Goal: Information Seeking & Learning: Compare options

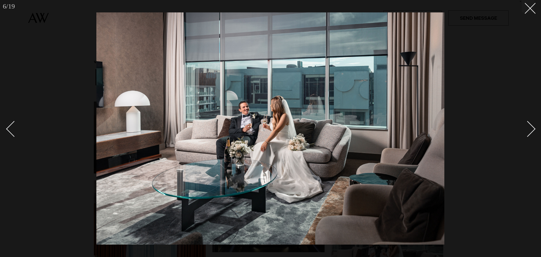
click at [515, 128] on link at bounding box center [525, 128] width 20 height 28
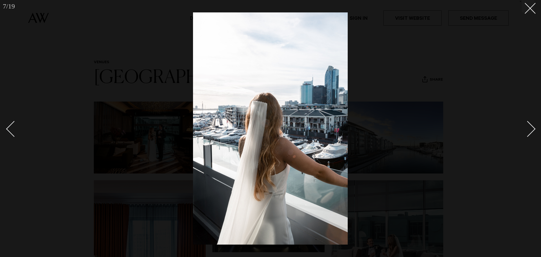
click at [515, 128] on link at bounding box center [525, 128] width 20 height 28
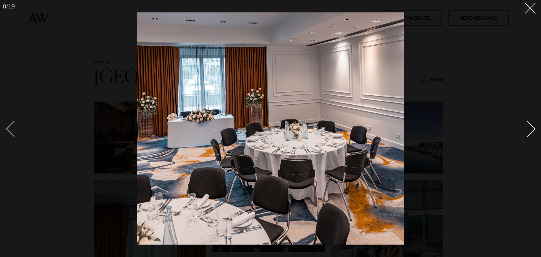
click at [527, 132] on div "Next slide" at bounding box center [528, 129] width 16 height 16
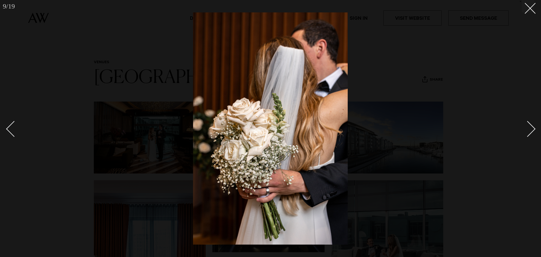
click at [527, 132] on div "Next slide" at bounding box center [528, 129] width 16 height 16
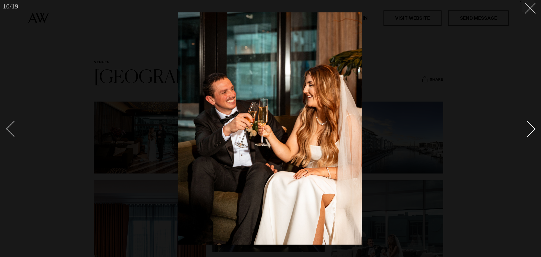
click at [531, 11] on button at bounding box center [528, 6] width 12 height 12
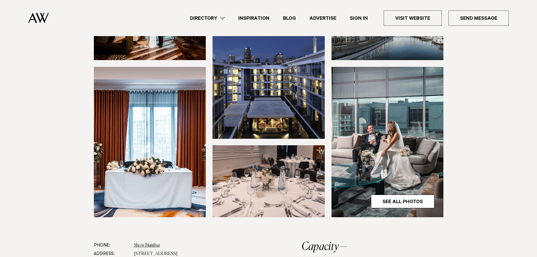
scroll to position [141, 0]
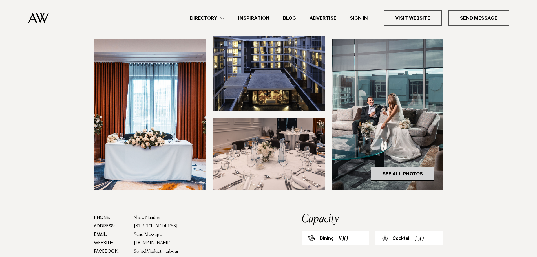
click at [413, 180] on link "See All Photos" at bounding box center [402, 174] width 63 height 14
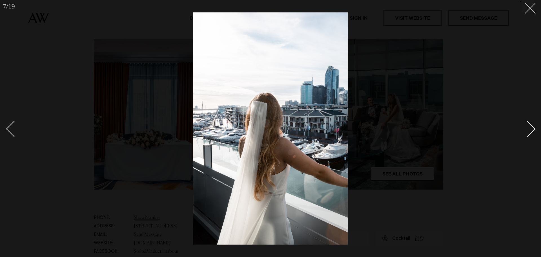
click at [529, 7] on line at bounding box center [530, 8] width 10 height 10
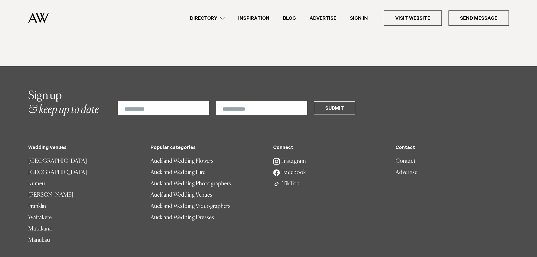
scroll to position [592, 0]
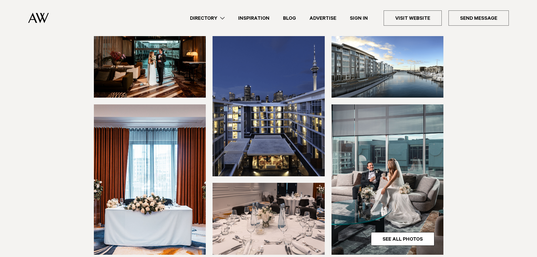
scroll to position [85, 0]
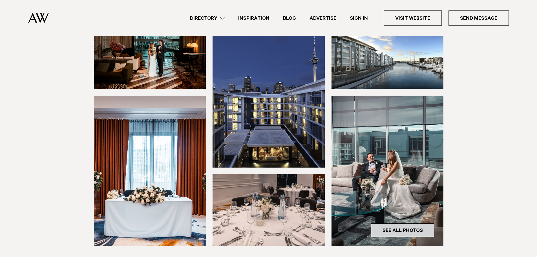
click at [416, 237] on link "See All Photos" at bounding box center [402, 230] width 63 height 14
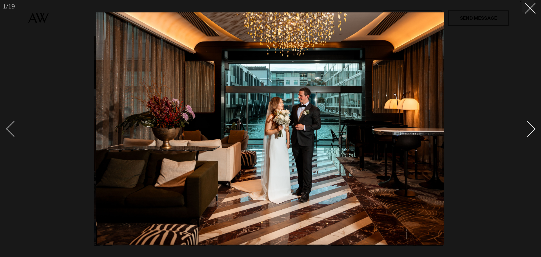
click at [537, 127] on div at bounding box center [270, 128] width 541 height 257
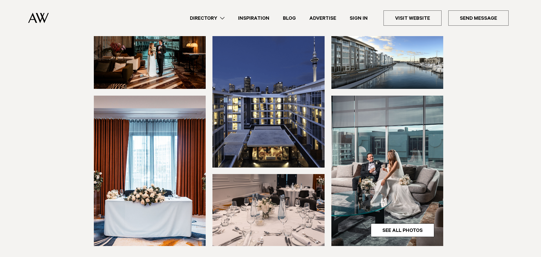
click at [537, 127] on div "Next slide" at bounding box center [534, 128] width 11 height 11
click at [537, 127] on div "1 / 19 `" at bounding box center [270, 128] width 541 height 257
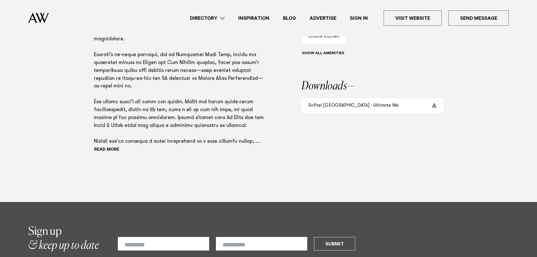
scroll to position [451, 0]
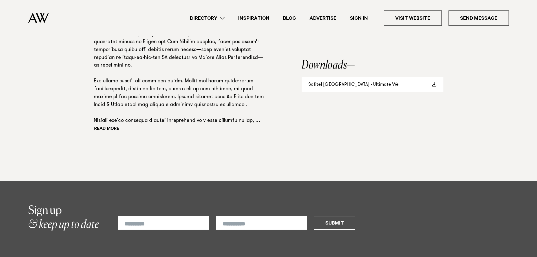
click at [217, 19] on link "Directory" at bounding box center [207, 18] width 48 height 8
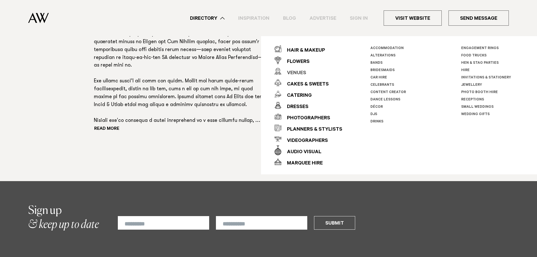
click at [305, 69] on div "Venues" at bounding box center [293, 73] width 25 height 11
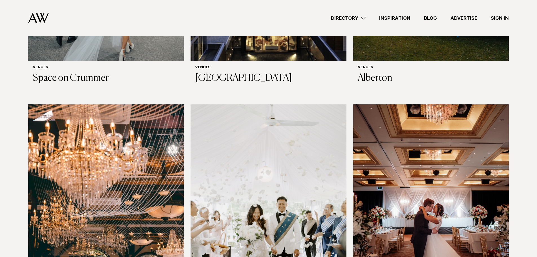
scroll to position [535, 0]
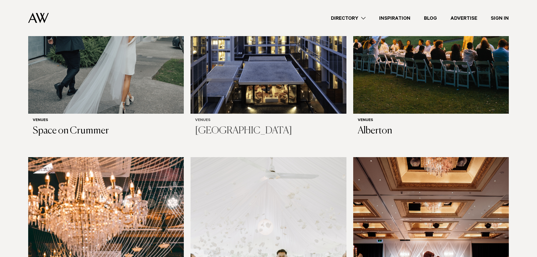
click at [237, 82] on img at bounding box center [268, 9] width 156 height 209
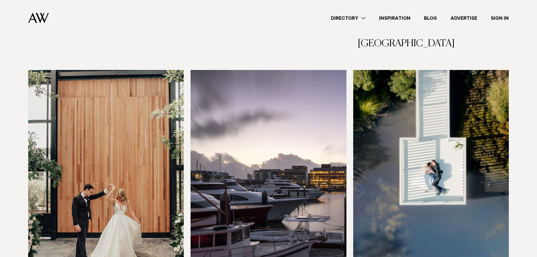
scroll to position [930, 0]
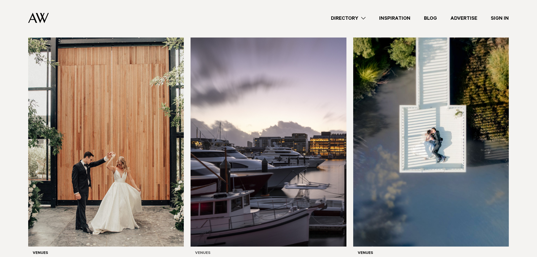
click at [281, 160] on img at bounding box center [268, 141] width 156 height 209
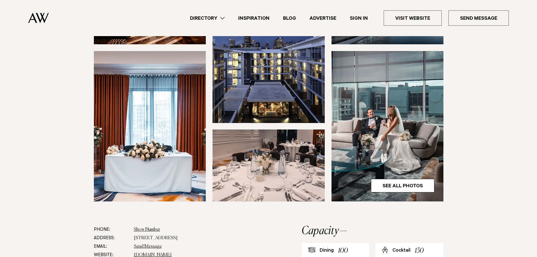
scroll to position [141, 0]
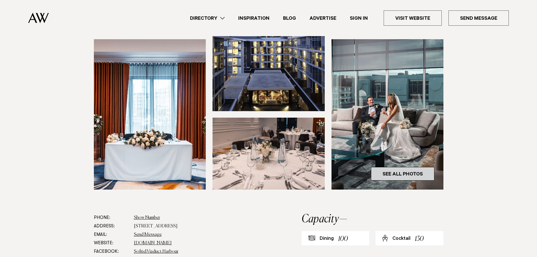
click at [392, 180] on link "See All Photos" at bounding box center [402, 174] width 63 height 14
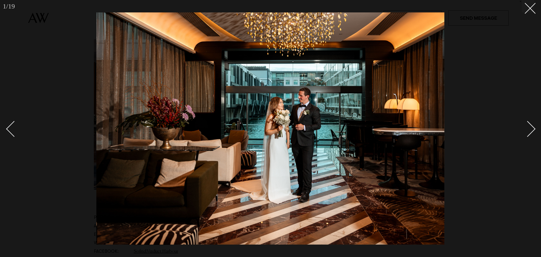
click at [528, 123] on div "Next slide" at bounding box center [528, 129] width 16 height 16
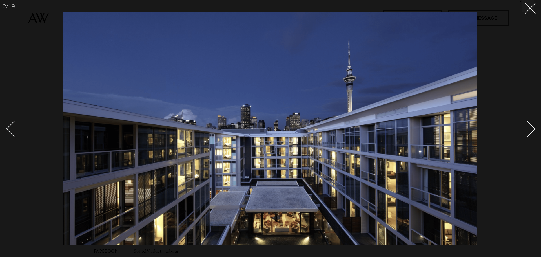
click at [528, 123] on div "Next slide" at bounding box center [528, 129] width 16 height 16
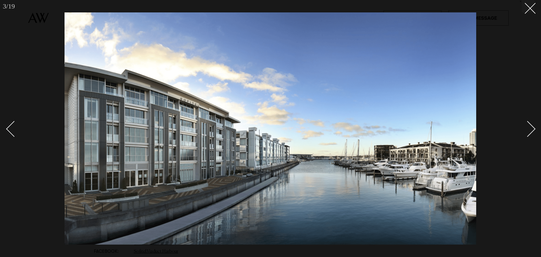
click at [537, 135] on div at bounding box center [270, 128] width 541 height 257
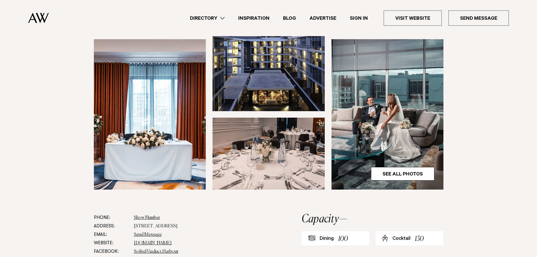
click at [378, 150] on img at bounding box center [387, 114] width 112 height 150
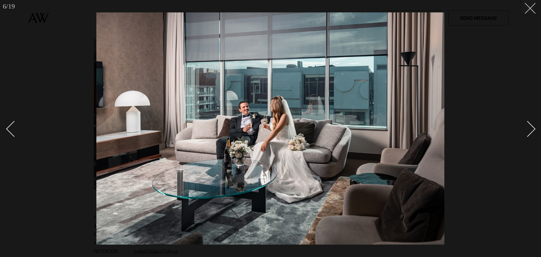
click at [529, 9] on icon at bounding box center [528, 6] width 7 height 7
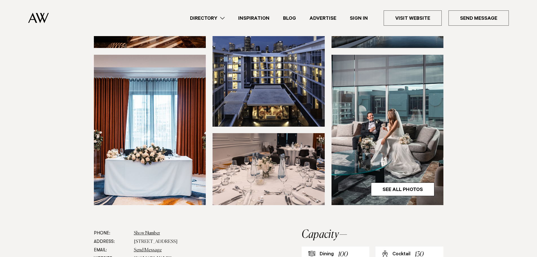
scroll to position [56, 0]
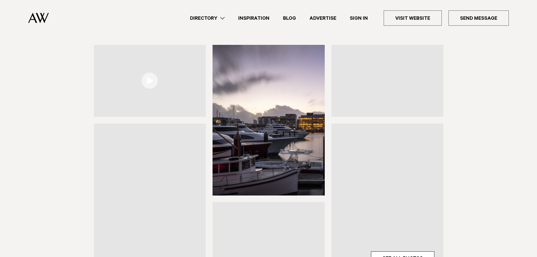
scroll to position [85, 0]
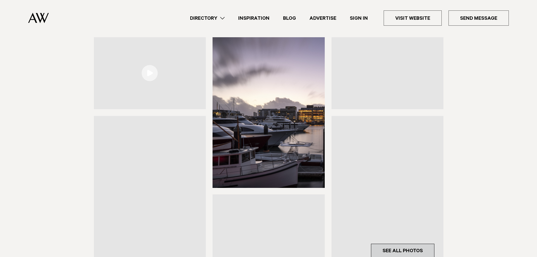
click at [410, 243] on link "See All Photos" at bounding box center [402, 250] width 63 height 14
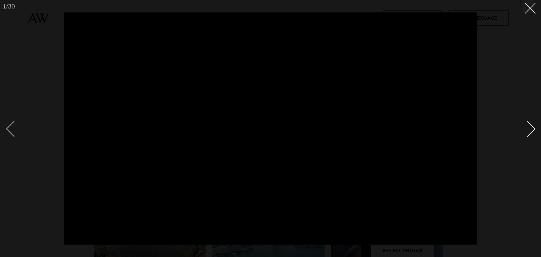
click at [529, 134] on div "Next slide" at bounding box center [528, 129] width 16 height 16
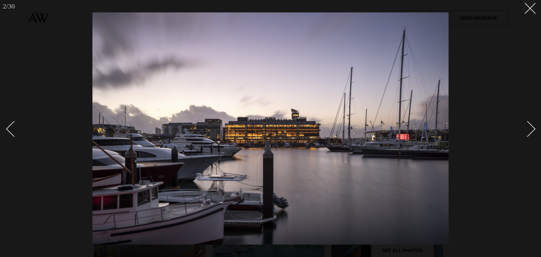
click at [533, 130] on div "Next slide" at bounding box center [528, 129] width 16 height 16
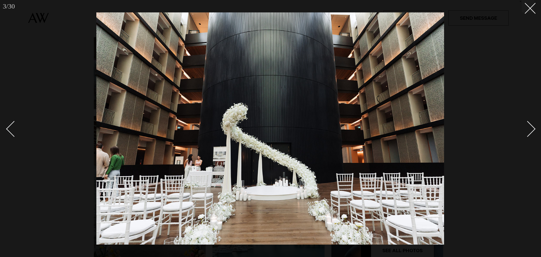
click at [529, 131] on div "Next slide" at bounding box center [528, 129] width 16 height 16
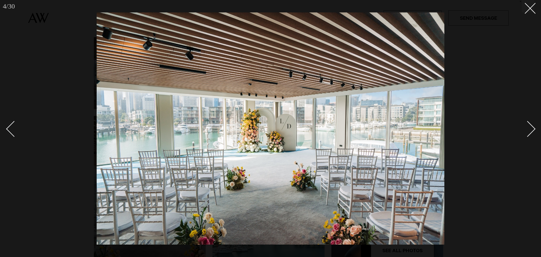
click at [529, 131] on div "Next slide" at bounding box center [528, 129] width 16 height 16
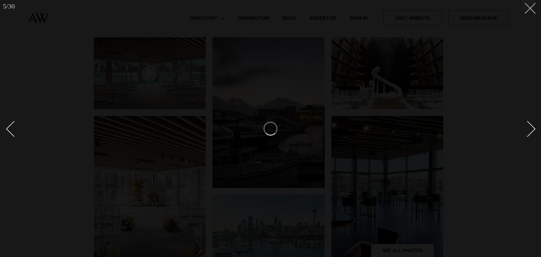
click at [527, 10] on button at bounding box center [528, 6] width 12 height 12
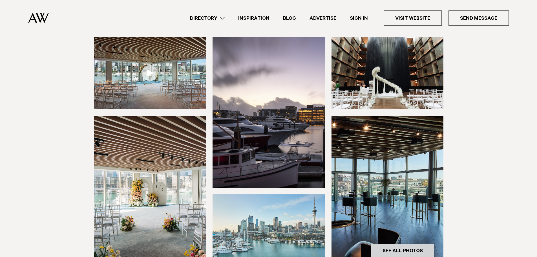
click at [414, 243] on link "See All Photos" at bounding box center [402, 250] width 63 height 14
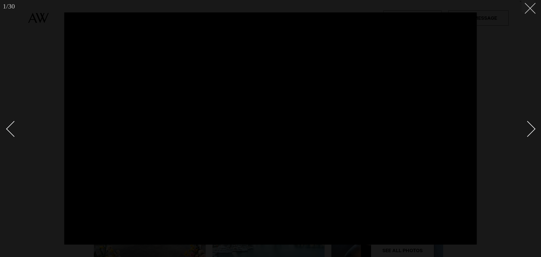
click at [531, 11] on button at bounding box center [528, 6] width 12 height 12
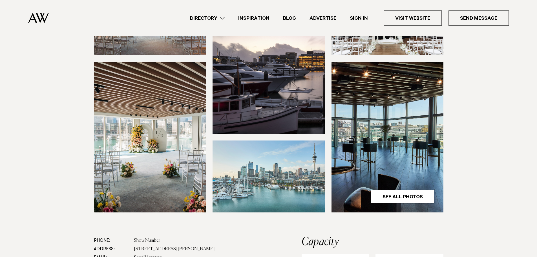
scroll to position [141, 0]
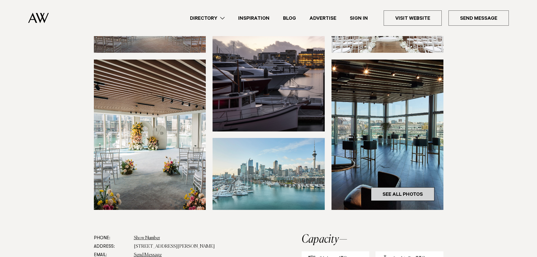
click at [419, 187] on link "See All Photos" at bounding box center [402, 194] width 63 height 14
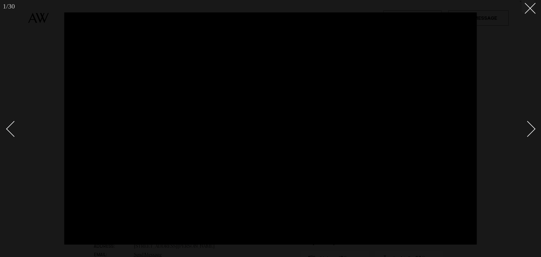
click at [534, 14] on div "1 / 30 `" at bounding box center [270, 128] width 541 height 257
click at [529, 12] on button at bounding box center [528, 6] width 12 height 12
